Goal: Task Accomplishment & Management: Use online tool/utility

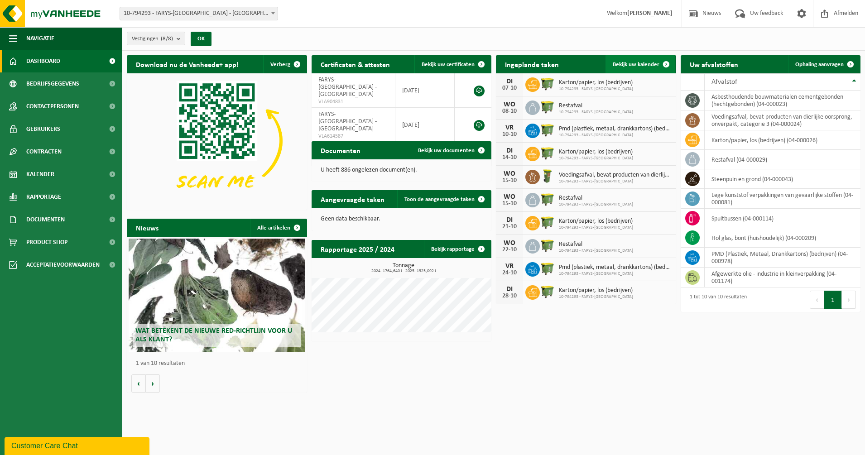
click at [631, 70] on link "Bekijk uw kalender" at bounding box center [641, 64] width 70 height 18
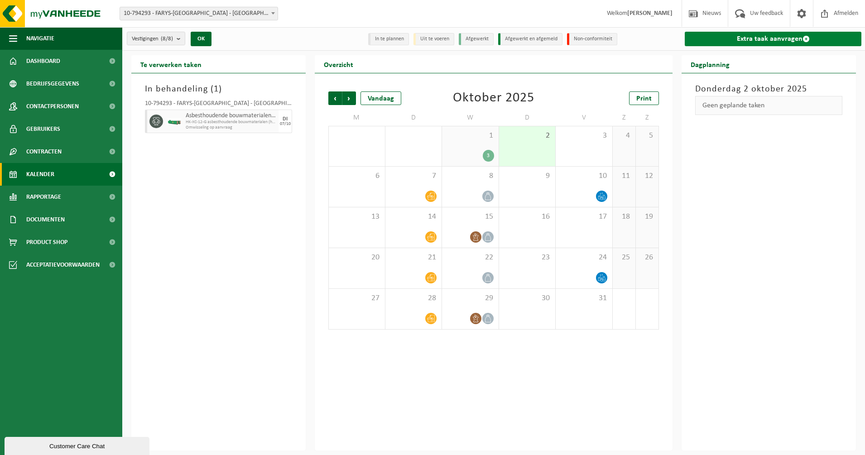
click at [754, 37] on link "Extra taak aanvragen" at bounding box center [773, 39] width 177 height 14
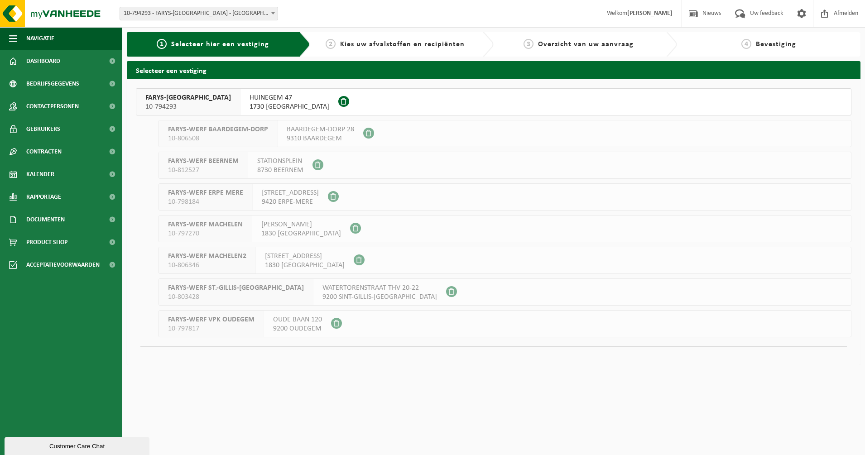
click at [250, 96] on span "HUINEGEM 47" at bounding box center [290, 97] width 80 height 9
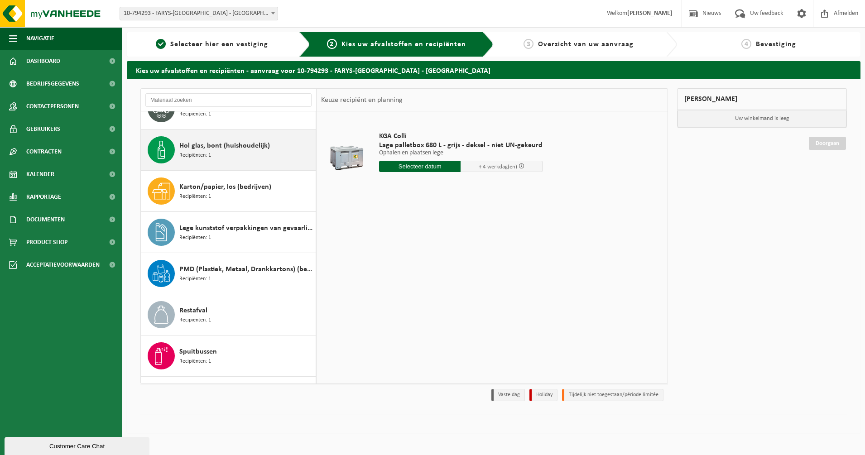
scroll to position [140, 0]
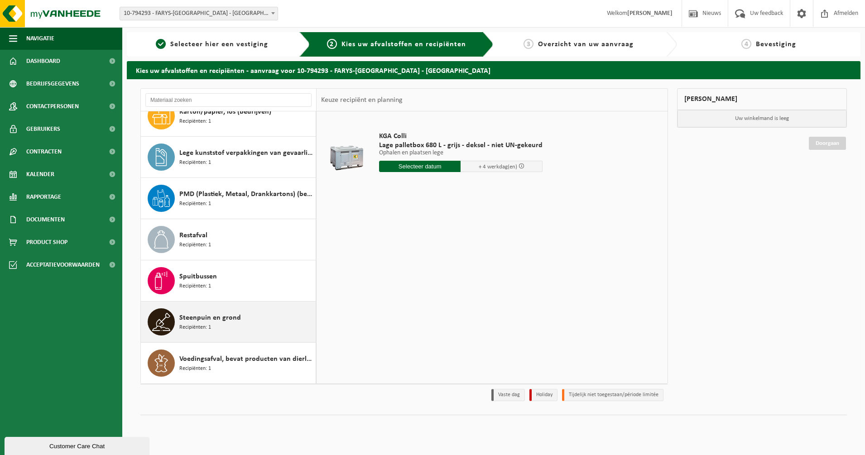
click at [256, 335] on div "Steenpuin en grond Recipiënten: 1" at bounding box center [246, 321] width 134 height 27
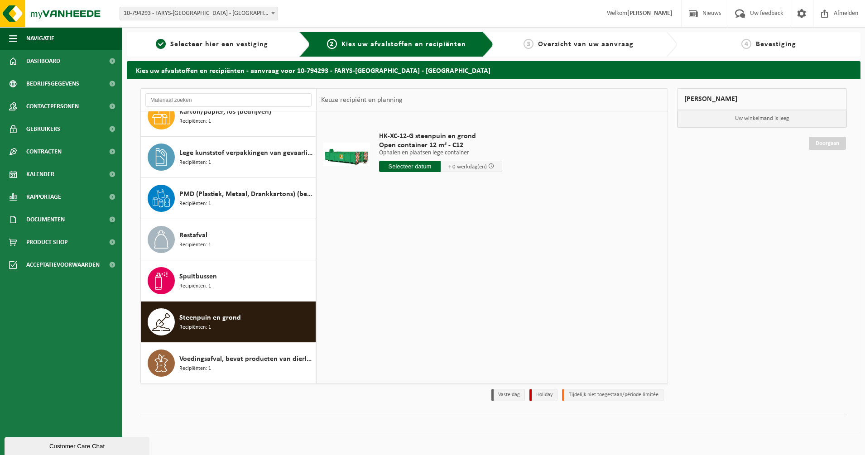
click at [418, 170] on input "text" at bounding box center [410, 166] width 62 height 11
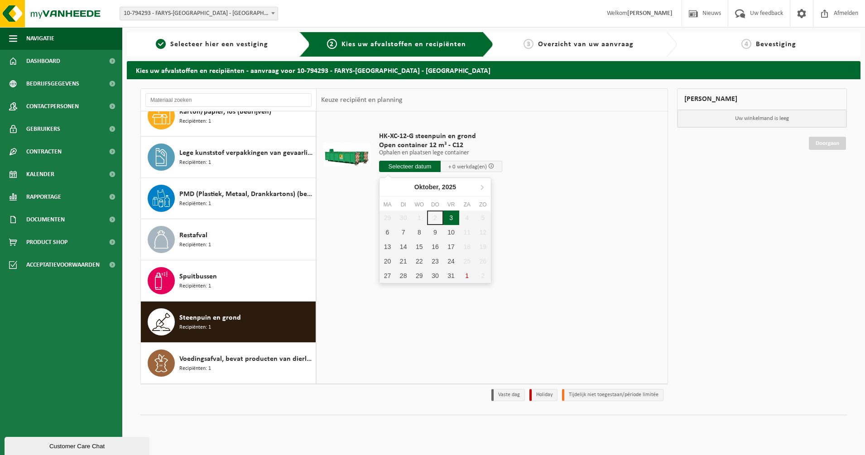
click at [455, 219] on div "3" at bounding box center [451, 218] width 16 height 14
type input "Van 2025-10-03"
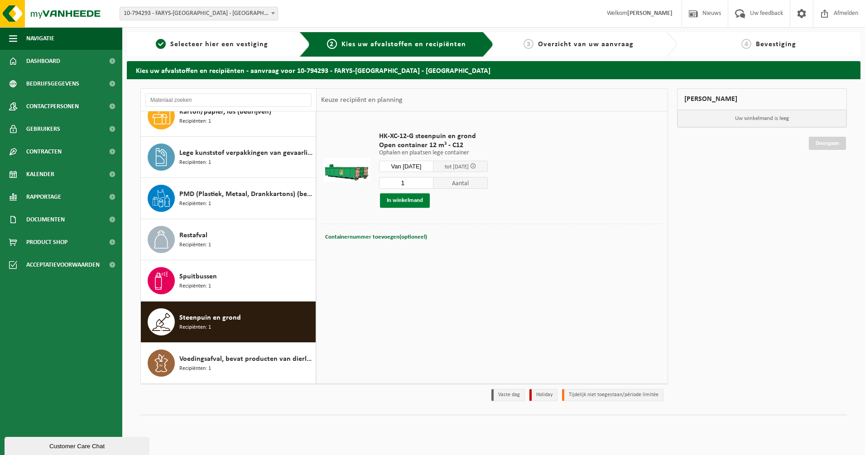
click at [420, 203] on button "In winkelmand" at bounding box center [405, 200] width 50 height 14
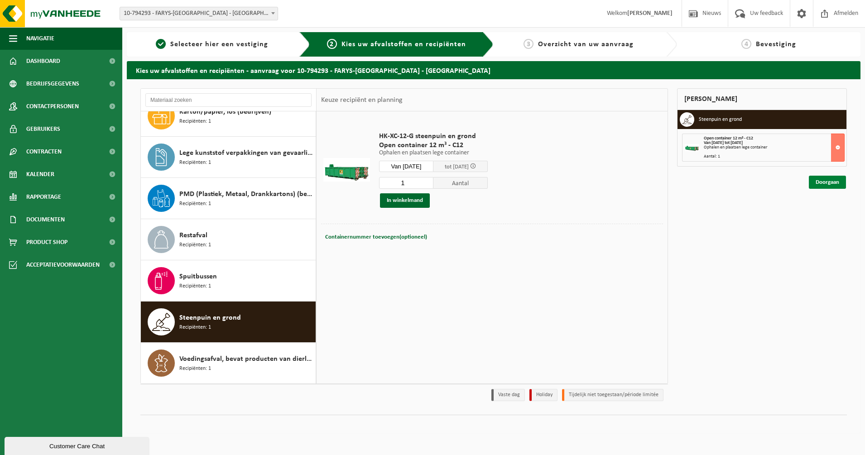
click at [829, 182] on link "Doorgaan" at bounding box center [827, 182] width 37 height 13
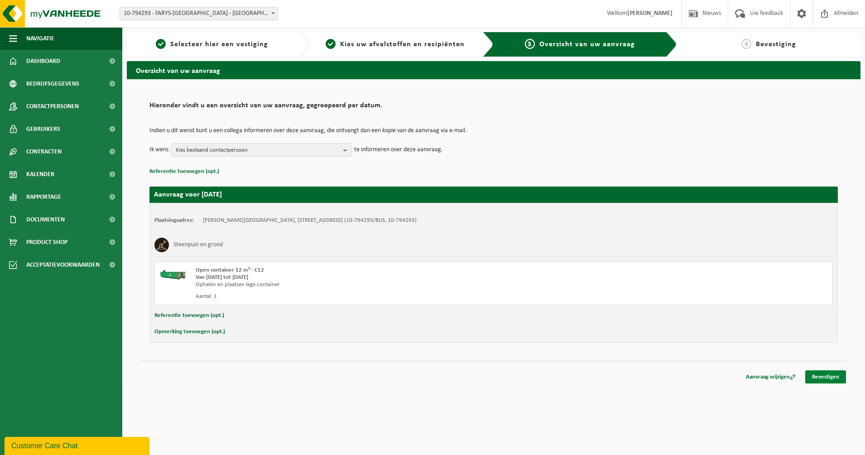
click at [828, 376] on link "Bevestigen" at bounding box center [825, 377] width 41 height 13
